Goal: Find specific page/section: Find specific page/section

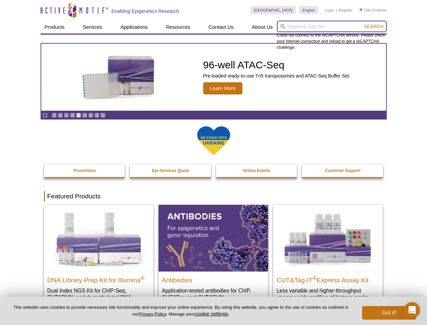
click at [332, 26] on input "search" at bounding box center [332, 27] width 110 height 12
click at [374, 26] on span "Search" at bounding box center [374, 26] width 20 height 5
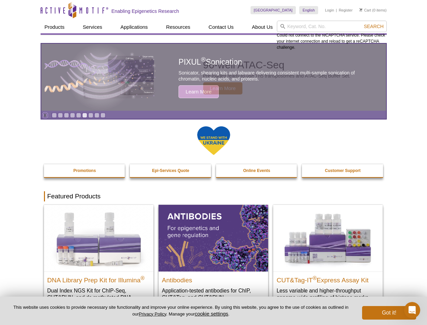
click at [45, 115] on icon "Pause" at bounding box center [45, 115] width 4 height 4
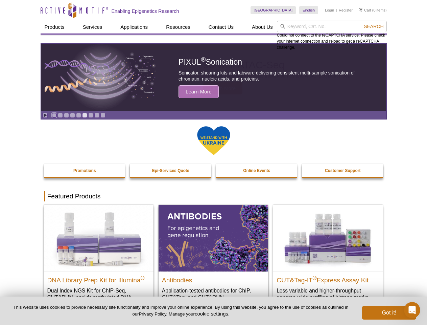
click at [54, 115] on link "Go to slide 1" at bounding box center [54, 115] width 5 height 5
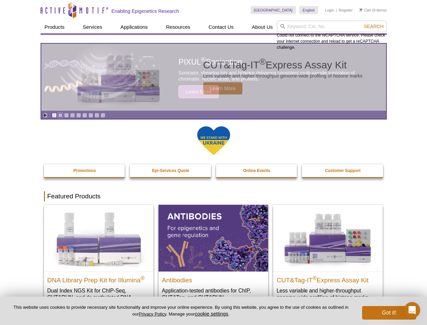
click at [60, 115] on link "Go to slide 2" at bounding box center [60, 115] width 5 height 5
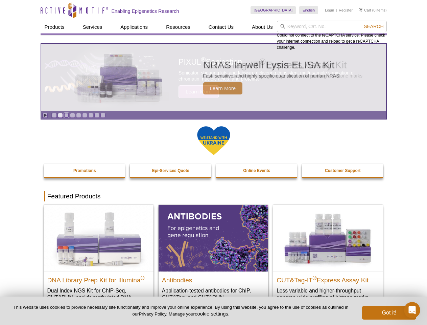
click at [66, 115] on link "Go to slide 3" at bounding box center [66, 115] width 5 height 5
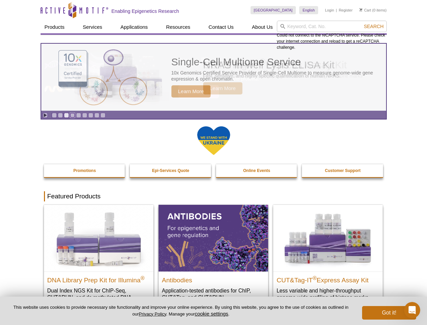
click at [72, 115] on link "Go to slide 4" at bounding box center [72, 115] width 5 height 5
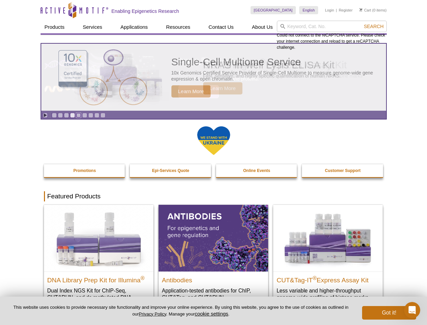
click at [78, 115] on link "Go to slide 5" at bounding box center [78, 115] width 5 height 5
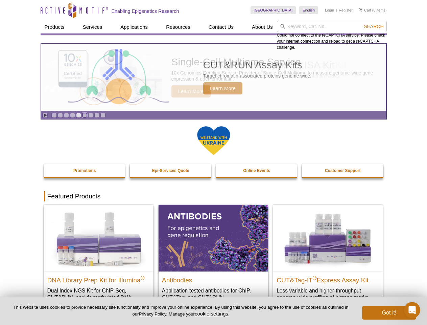
click at [85, 115] on link "Go to slide 6" at bounding box center [84, 115] width 5 height 5
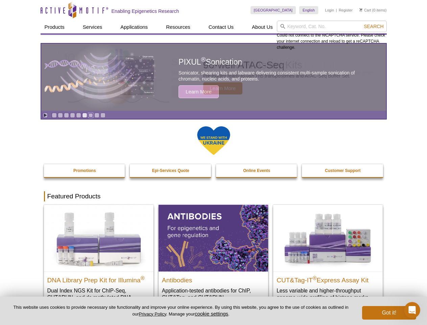
click at [91, 115] on link "Go to slide 7" at bounding box center [90, 115] width 5 height 5
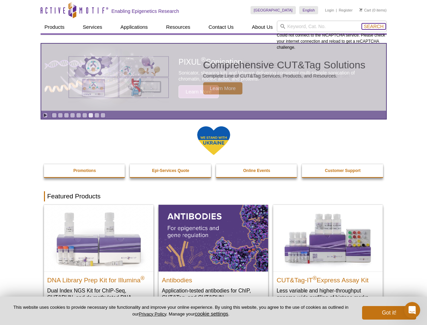
click at [374, 26] on span "Search" at bounding box center [374, 26] width 20 height 5
